Goal: Find specific page/section: Find specific page/section

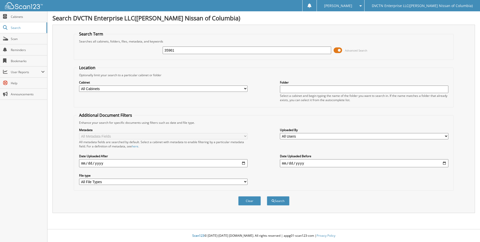
type input "35961"
click at [267, 196] on button "Search" at bounding box center [278, 200] width 23 height 9
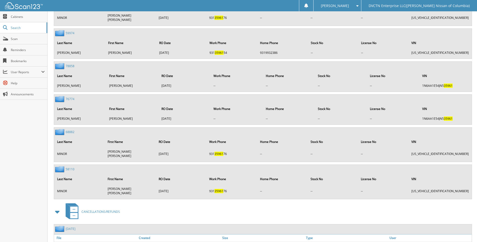
scroll to position [484, 0]
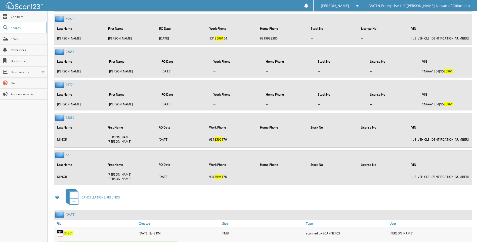
click at [71, 231] on span "35961" at bounding box center [68, 233] width 9 height 4
click at [16, 17] on span "Cabinets" at bounding box center [28, 17] width 34 height 4
